Goal: Task Accomplishment & Management: Use online tool/utility

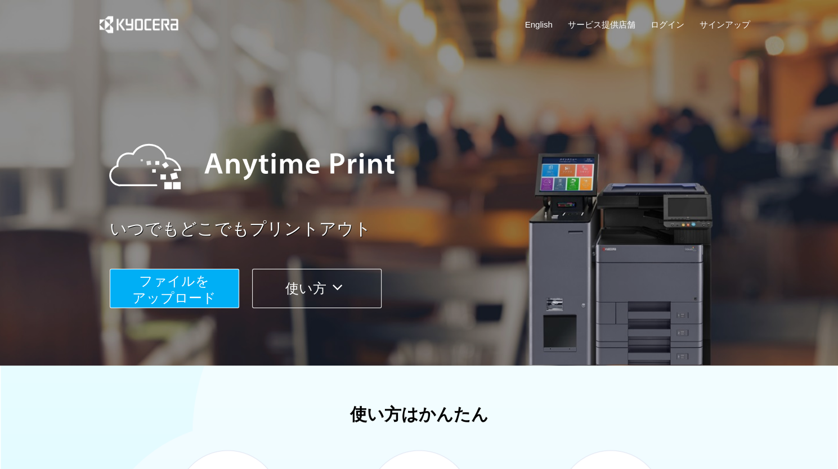
click at [191, 286] on span "ファイルを ​​アップロード" at bounding box center [174, 290] width 84 height 32
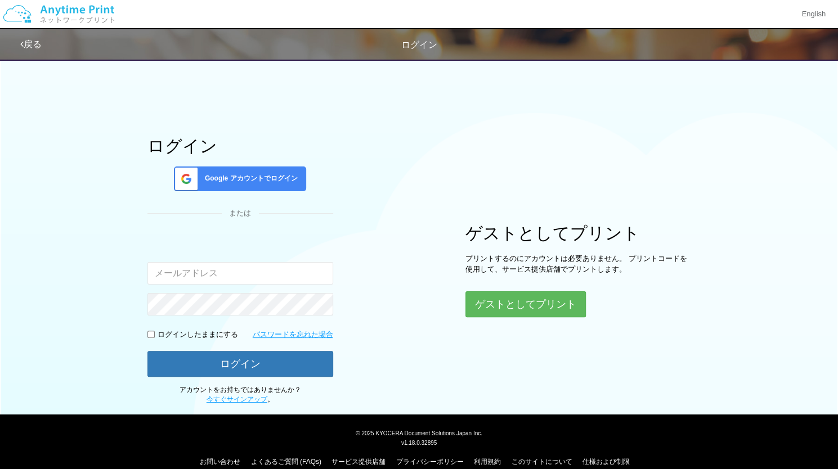
click at [257, 172] on div "Google アカウントでログイン" at bounding box center [240, 179] width 132 height 25
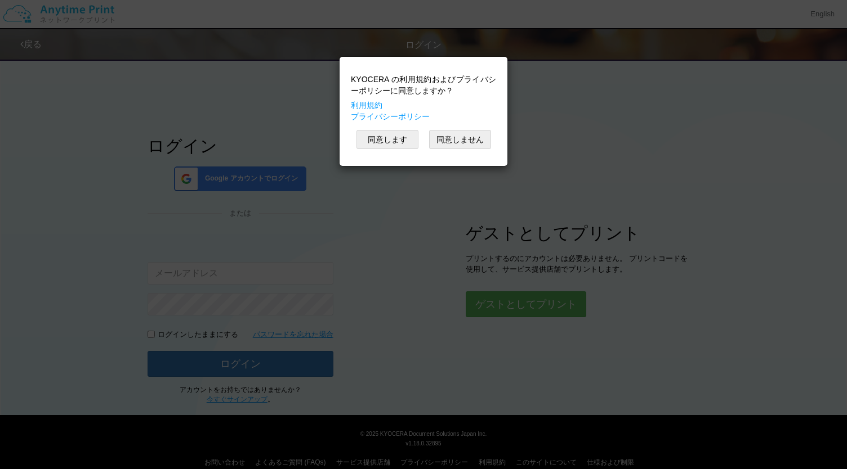
click at [387, 213] on div "KYOCERA の利用規約およびプライバシーポリシーに同意しますか？ 利用規約 プライバシーポリシー 同意します 同意しません" at bounding box center [423, 234] width 847 height 469
click at [458, 147] on button "同意しません" at bounding box center [460, 139] width 62 height 19
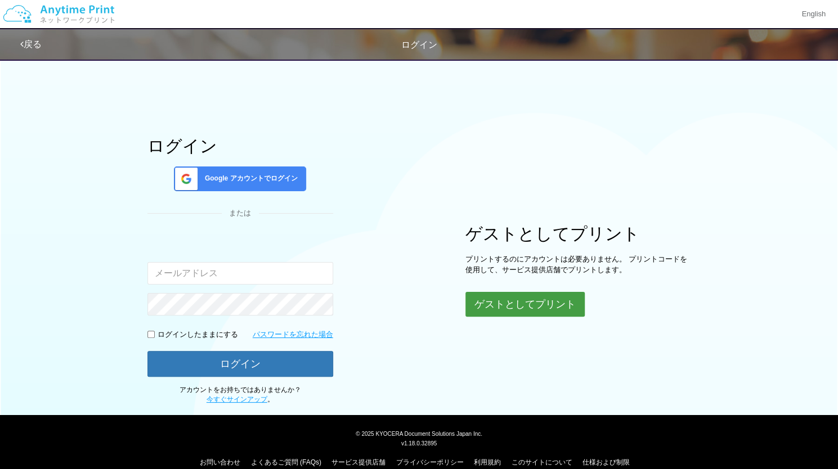
click at [498, 298] on button "ゲストとしてプリント" at bounding box center [524, 304] width 119 height 25
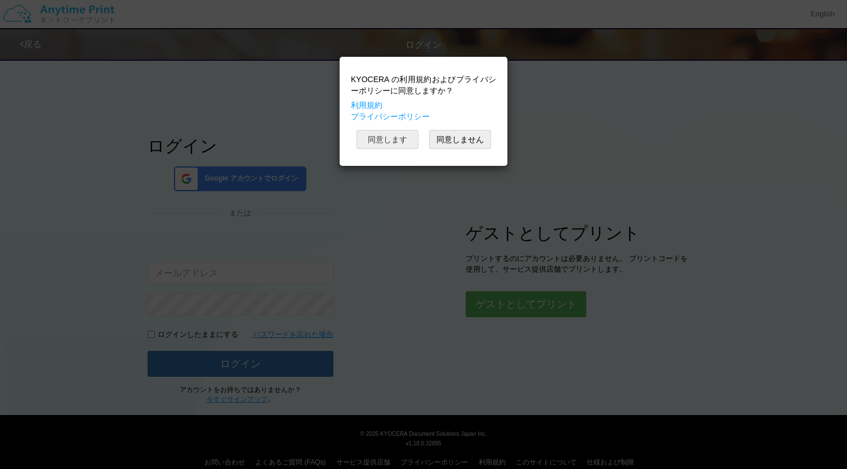
click at [387, 145] on button "同意します" at bounding box center [387, 139] width 62 height 19
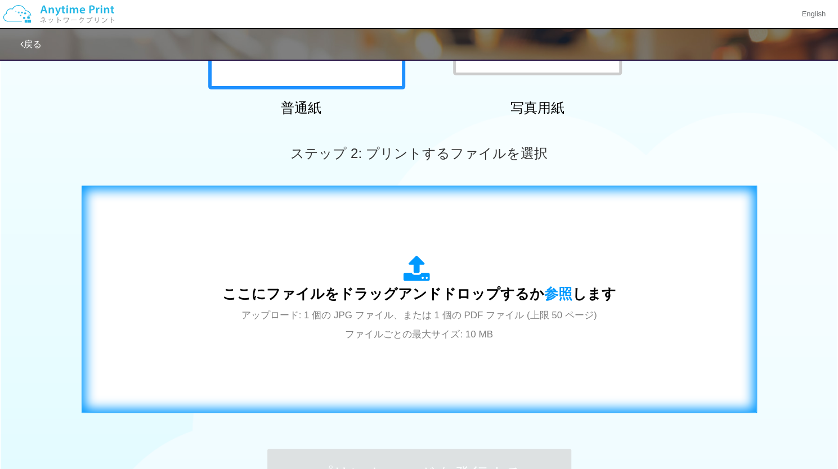
scroll to position [336, 0]
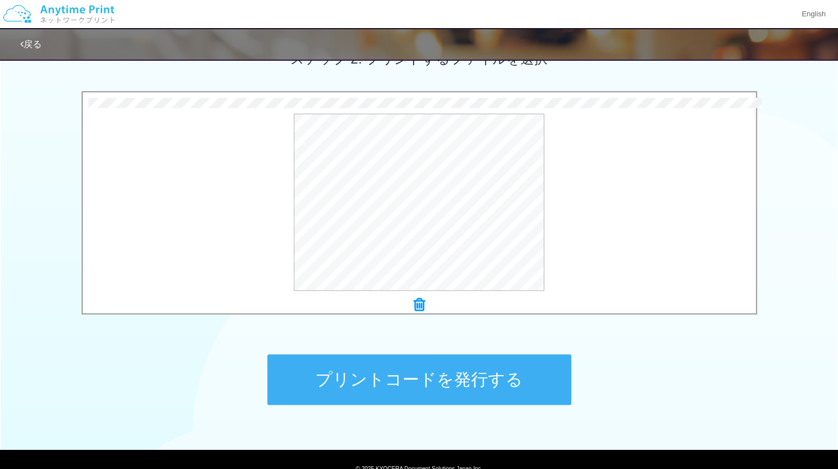
click at [387, 379] on button "プリントコードを発行する" at bounding box center [419, 380] width 304 height 51
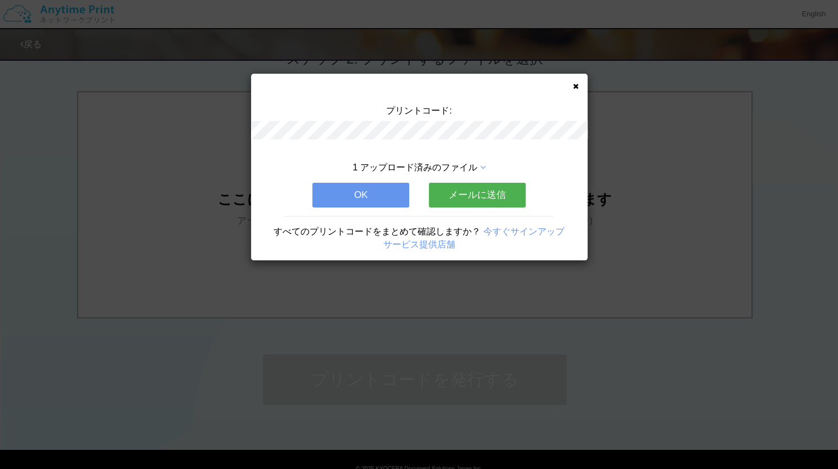
scroll to position [0, 0]
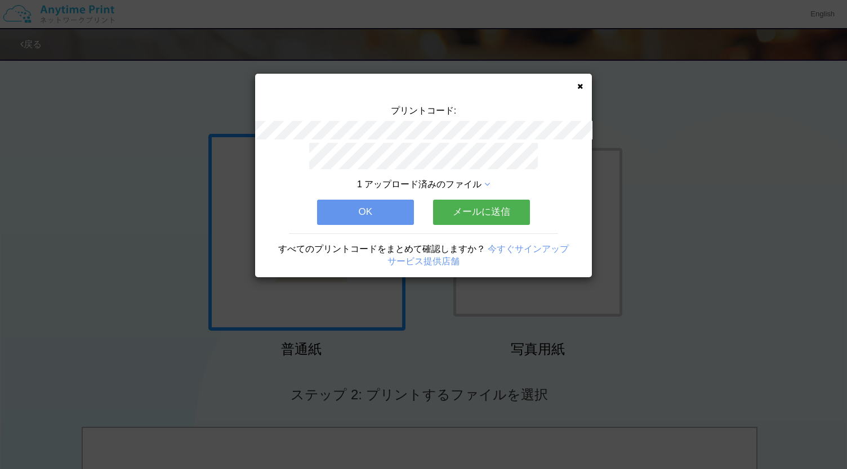
click at [579, 85] on icon at bounding box center [580, 86] width 6 height 7
